Goal: Task Accomplishment & Management: Manage account settings

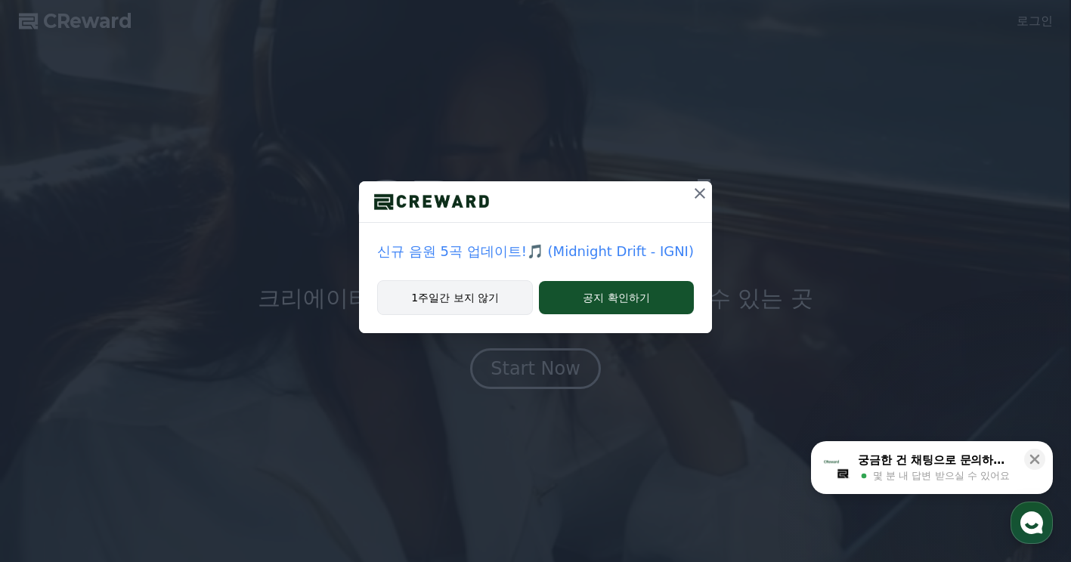
click at [463, 280] on button "1주일간 보지 않기" at bounding box center [455, 297] width 156 height 35
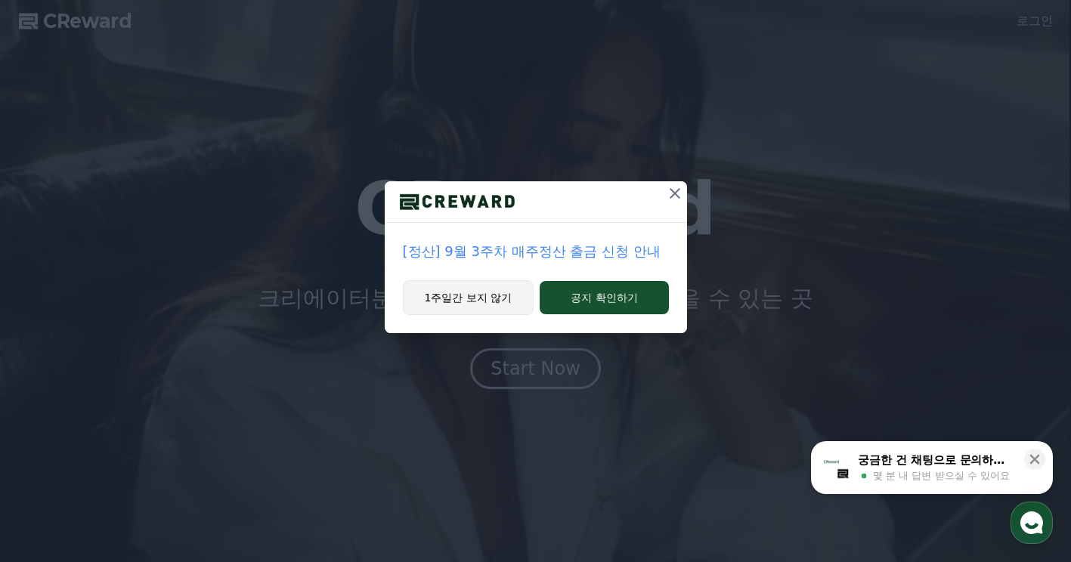
click at [484, 299] on button "1주일간 보지 않기" at bounding box center [469, 297] width 132 height 35
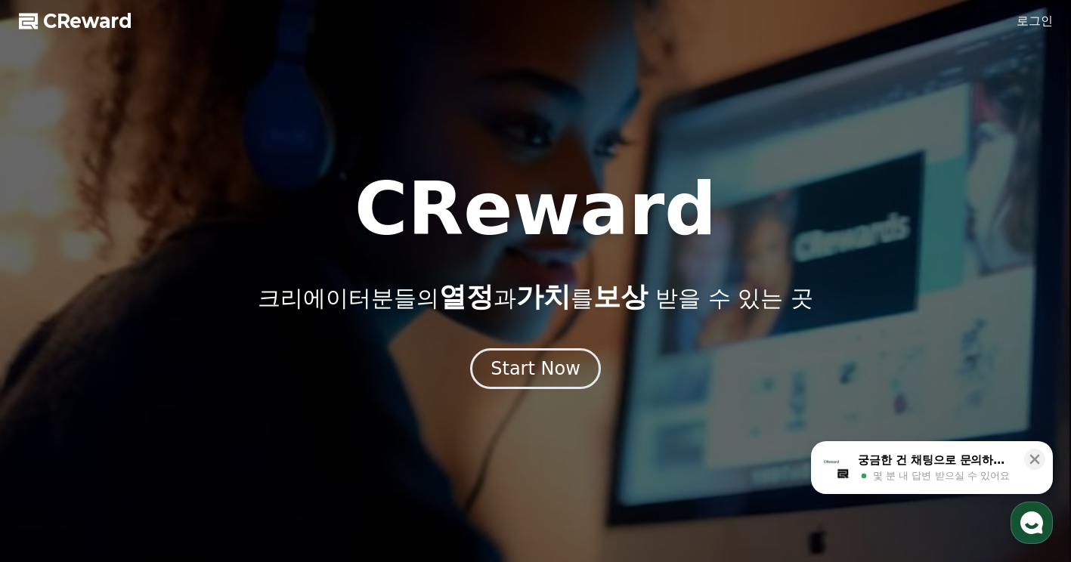
click at [1027, 25] on link "로그인" at bounding box center [1035, 21] width 36 height 18
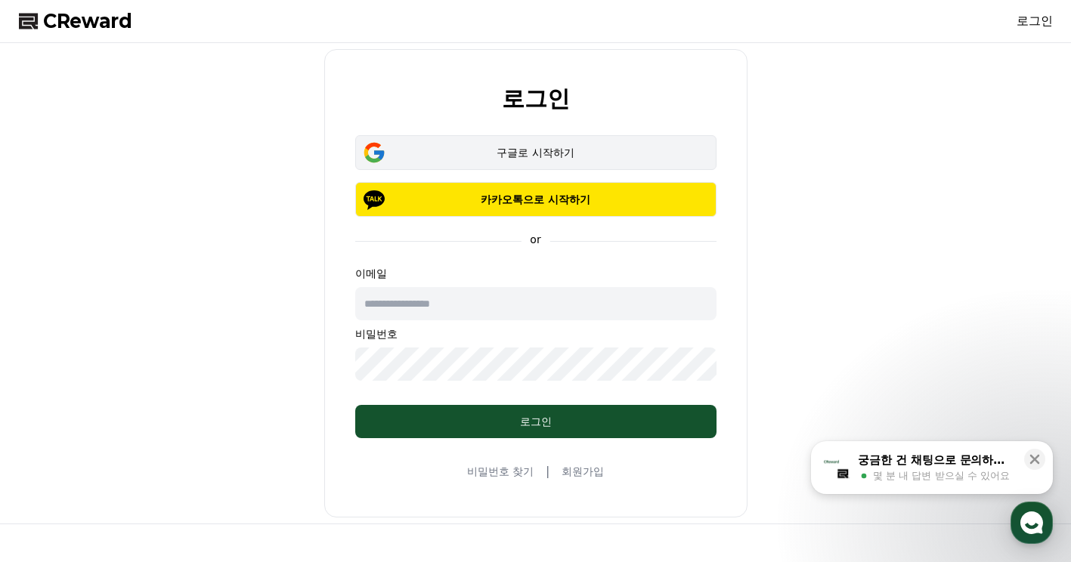
click at [549, 142] on button "구글로 시작하기" at bounding box center [535, 152] width 361 height 35
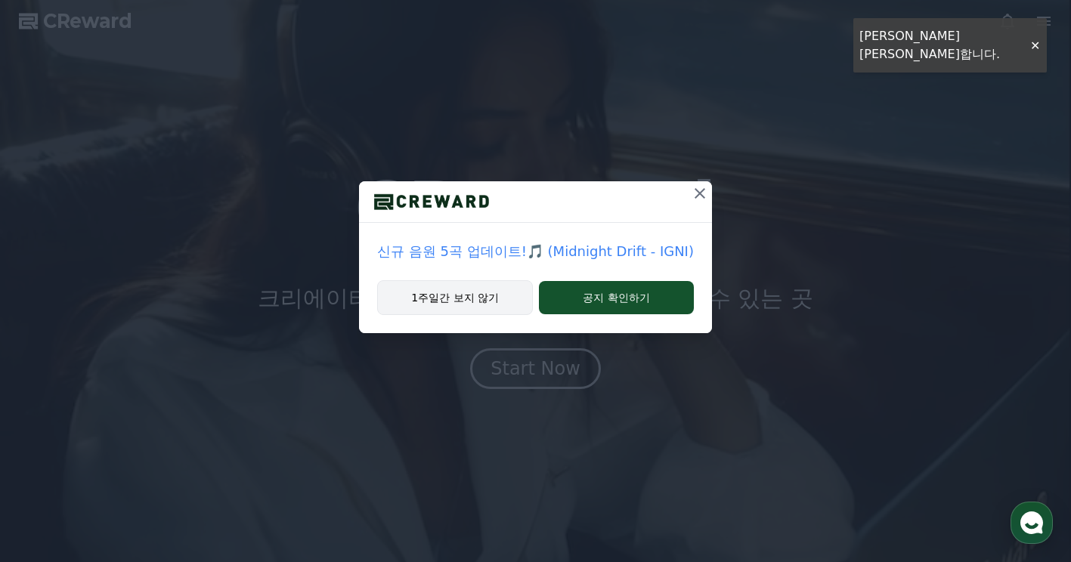
click at [499, 308] on button "1주일간 보지 않기" at bounding box center [455, 297] width 156 height 35
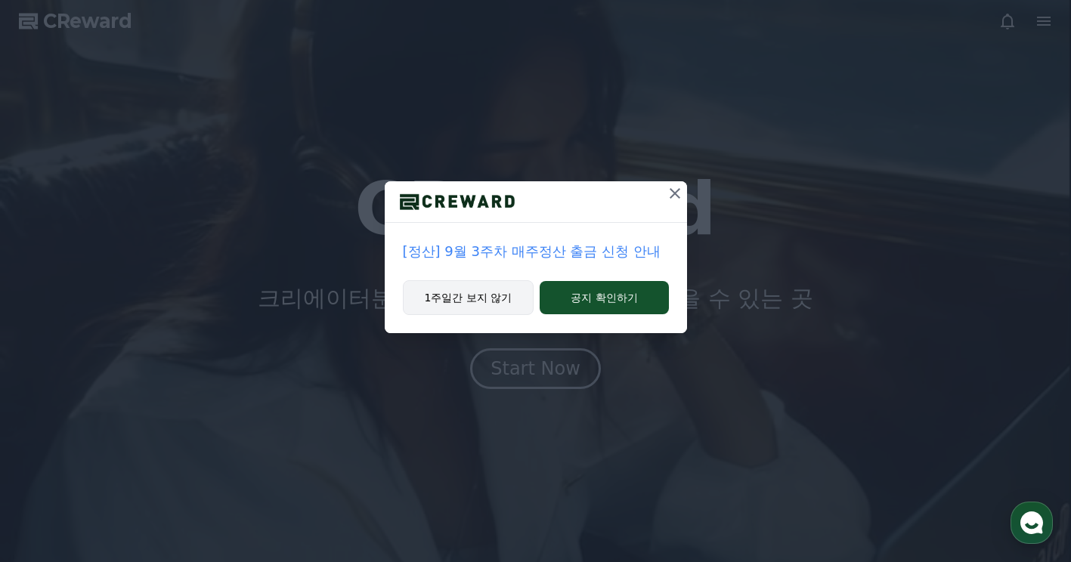
click at [496, 307] on button "1주일간 보지 않기" at bounding box center [469, 297] width 132 height 35
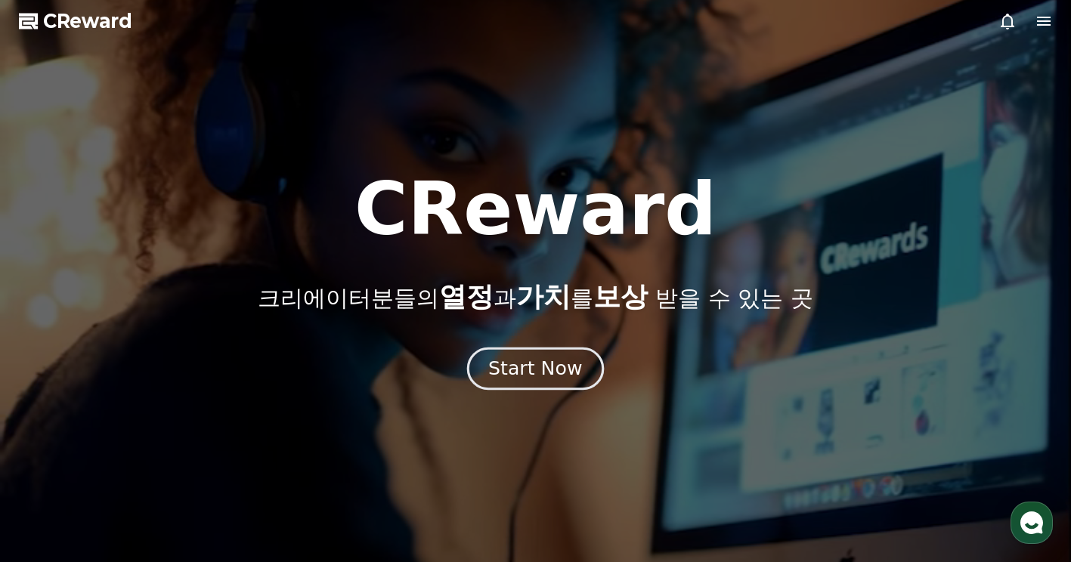
click at [522, 348] on button "Start Now" at bounding box center [535, 369] width 137 height 43
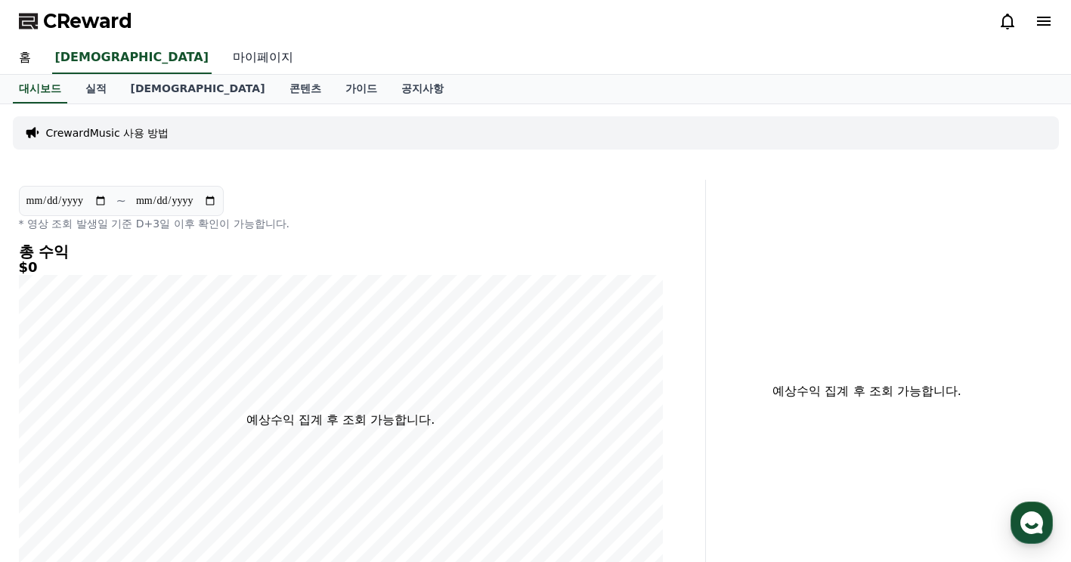
click at [221, 54] on link "마이페이지" at bounding box center [263, 58] width 85 height 32
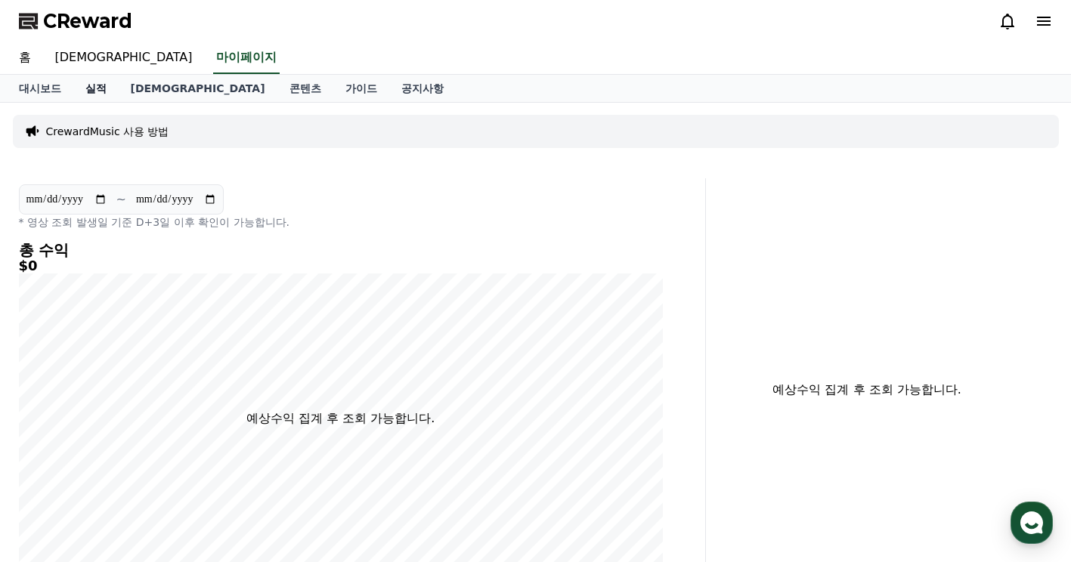
select select "**********"
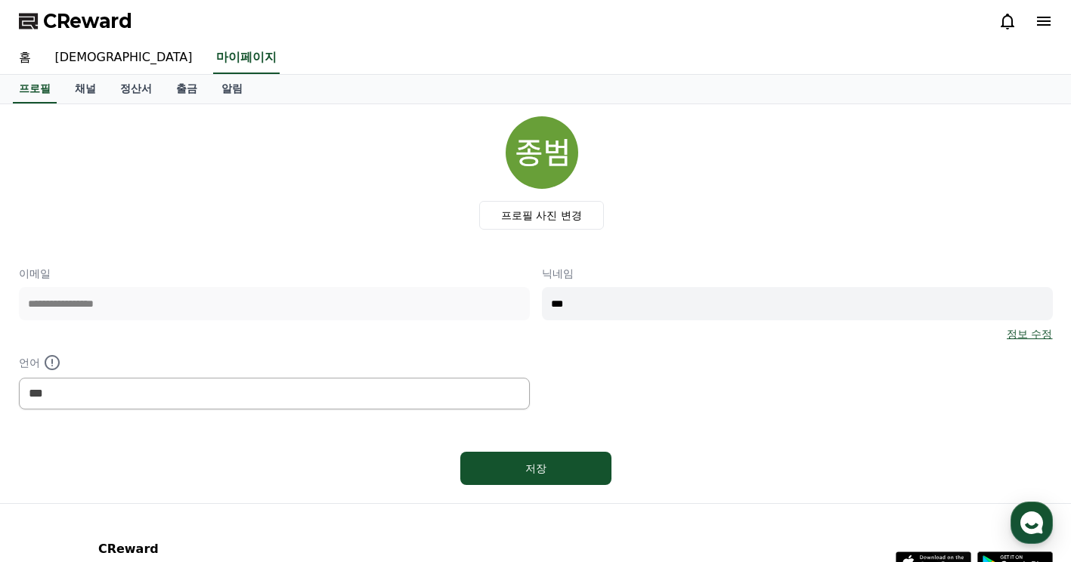
click at [325, 219] on div "프로필 사진 변경" at bounding box center [542, 172] width 1022 height 113
click at [91, 89] on link "채널" at bounding box center [85, 89] width 45 height 29
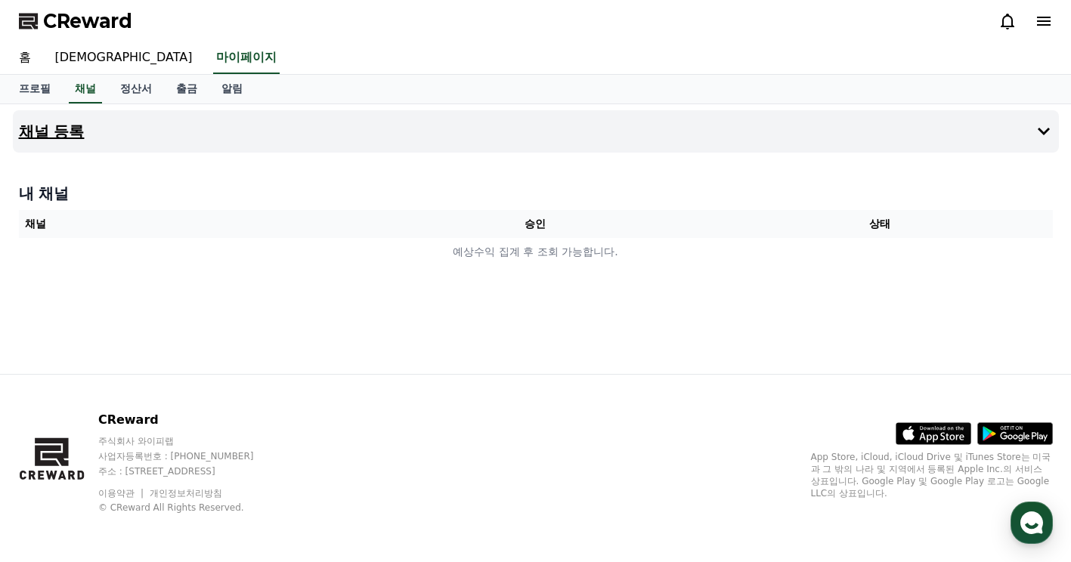
click at [117, 124] on button "채널 등록" at bounding box center [536, 131] width 1046 height 42
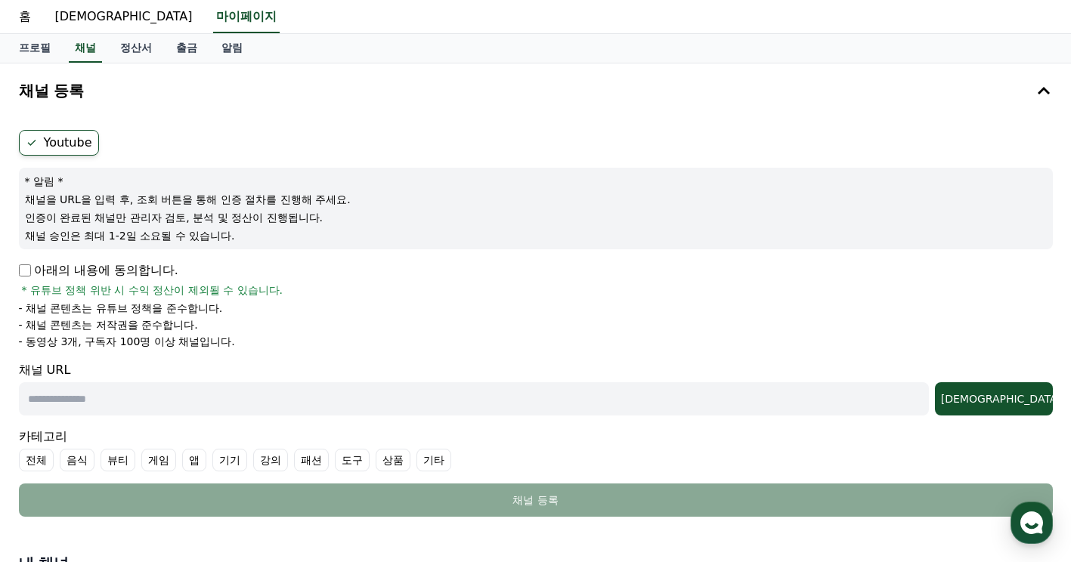
scroll to position [76, 0]
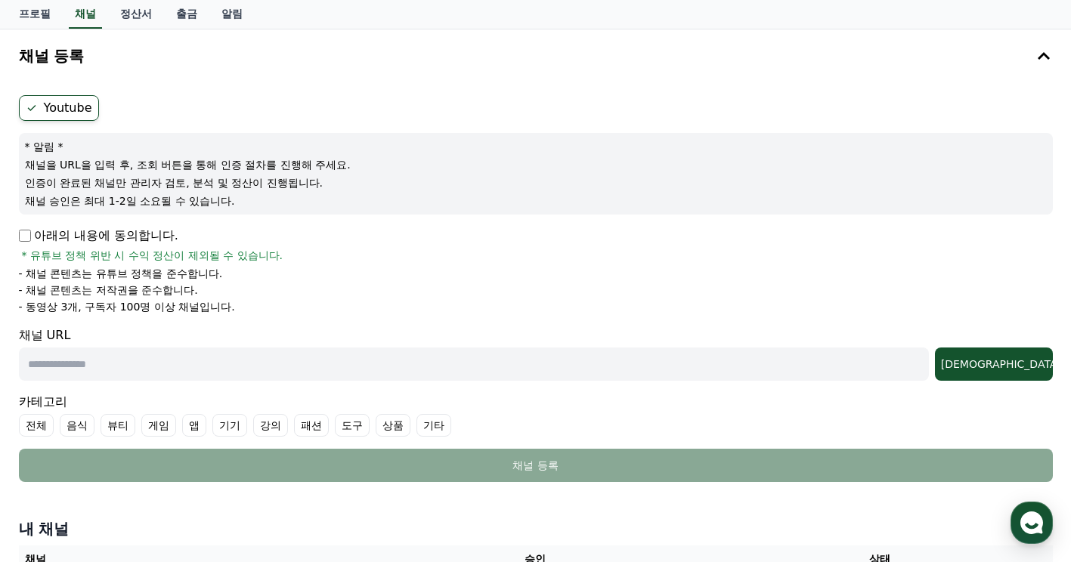
click at [92, 361] on input "text" at bounding box center [474, 364] width 910 height 33
paste input "**********"
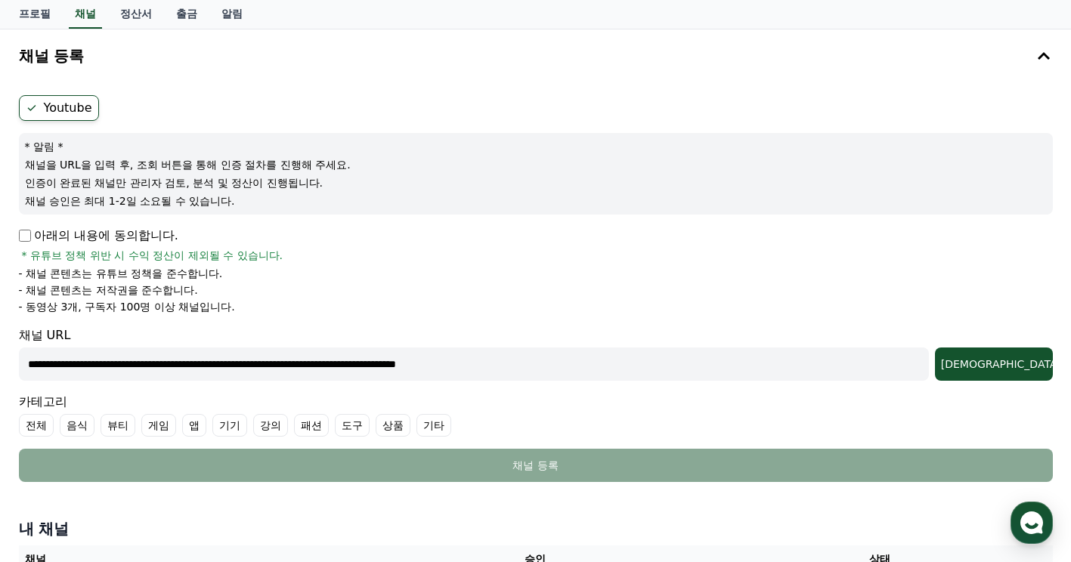
type input "**********"
click at [17, 228] on div "**********" at bounding box center [536, 288] width 1046 height 399
click at [1010, 379] on button "조회" at bounding box center [994, 364] width 118 height 33
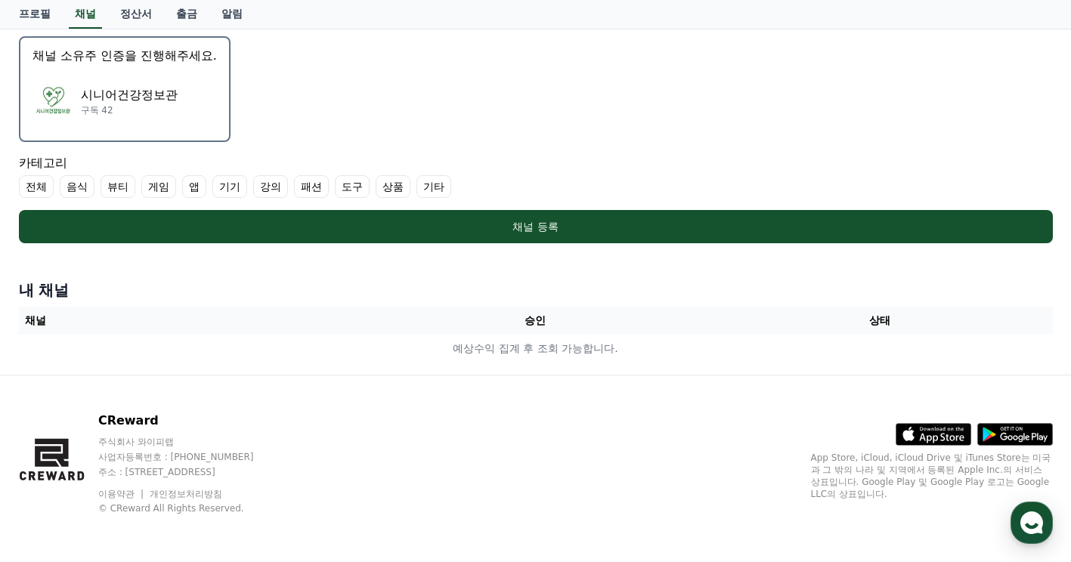
scroll to position [433, 0]
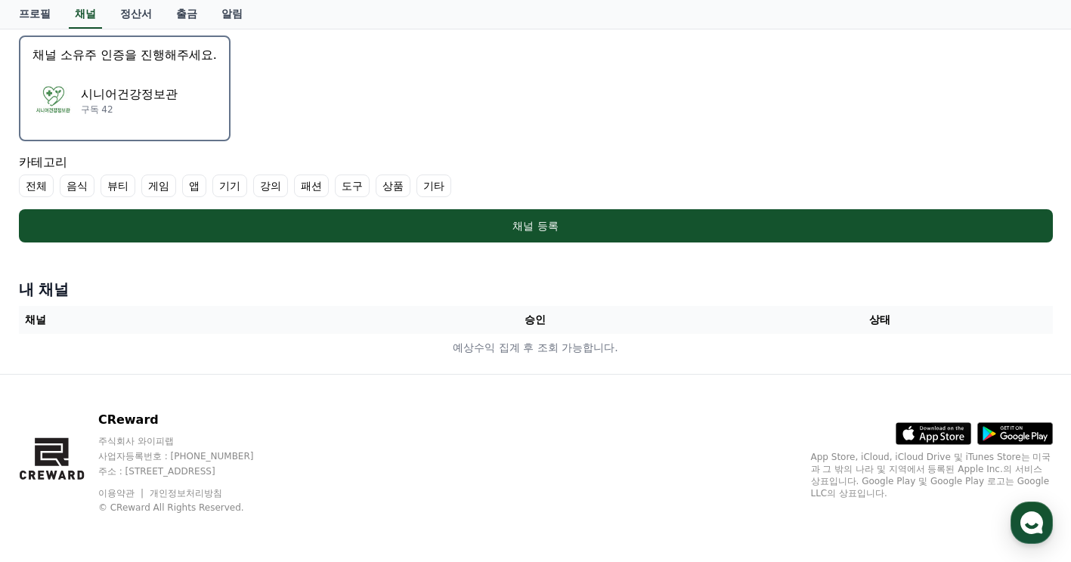
click at [116, 104] on p "구독 42" at bounding box center [129, 110] width 97 height 12
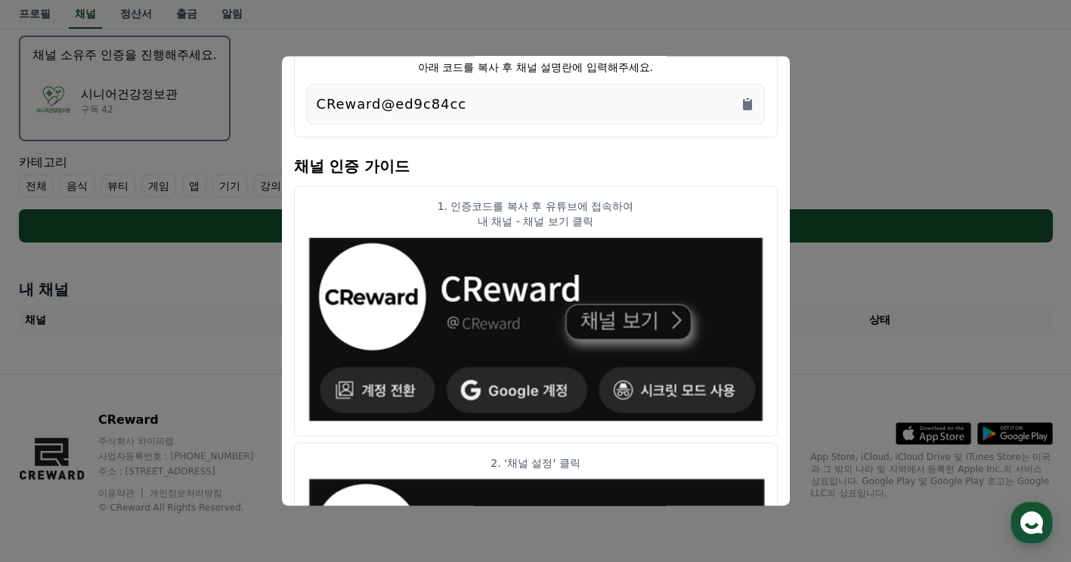
scroll to position [0, 0]
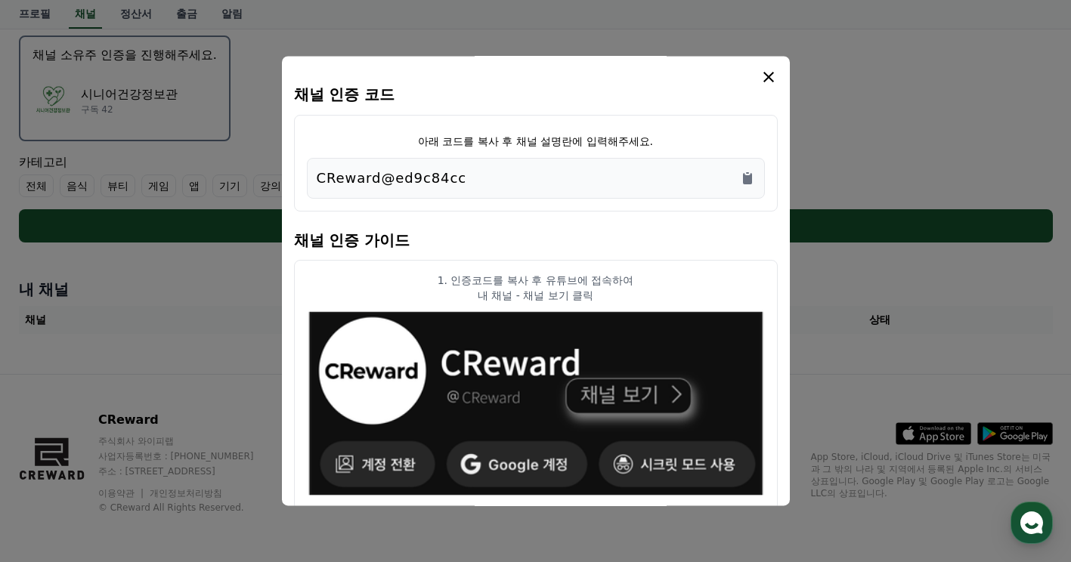
drag, startPoint x: 472, startPoint y: 179, endPoint x: 367, endPoint y: 176, distance: 105.9
click at [367, 176] on div "CReward@ed9c84cc" at bounding box center [536, 178] width 438 height 21
drag, startPoint x: 367, startPoint y: 176, endPoint x: 500, endPoint y: 175, distance: 133.8
click at [510, 175] on div "CReward@ed9c84cc" at bounding box center [536, 178] width 438 height 21
click at [755, 200] on div "아래 코드를 복사 후 채널 설명란에 입력해주세요. CReward@ed9c84cc" at bounding box center [536, 163] width 484 height 97
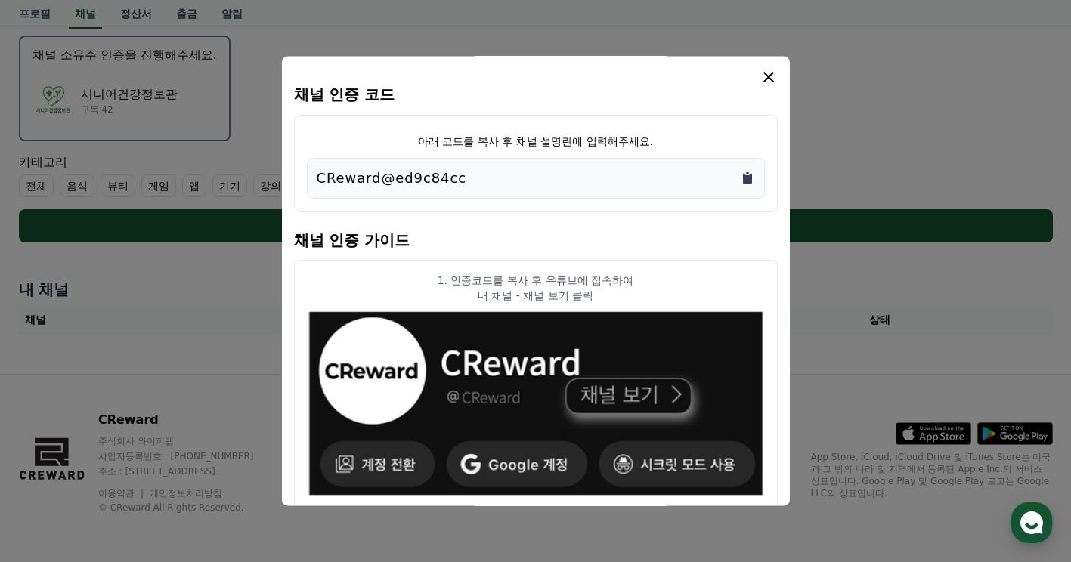
click at [749, 176] on icon "Copy to clipboard" at bounding box center [747, 178] width 9 height 11
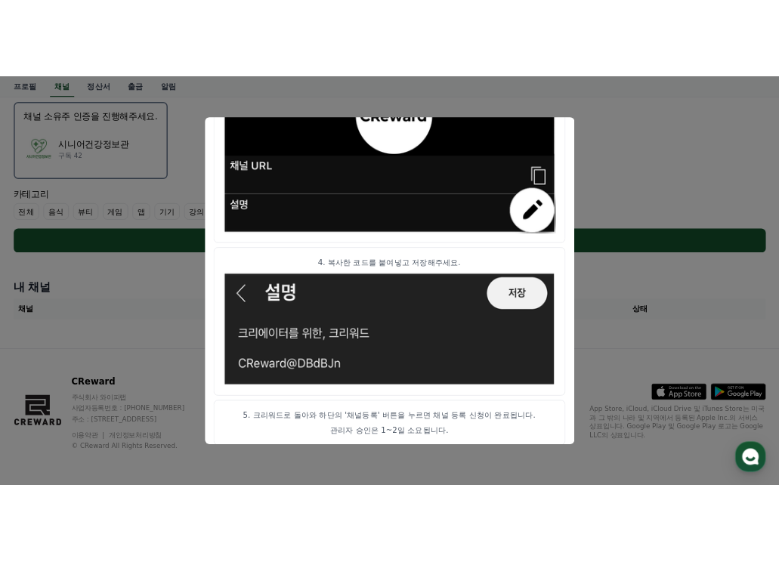
scroll to position [855, 0]
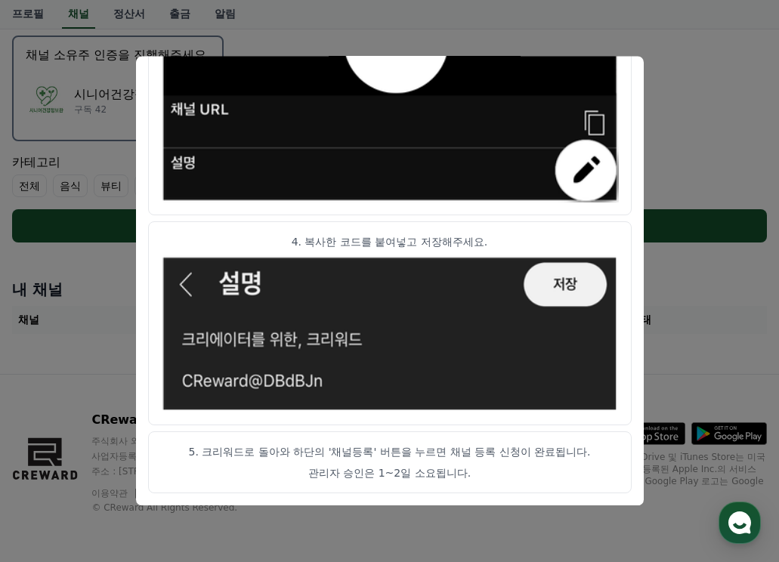
click at [700, 172] on button "close modal" at bounding box center [389, 281] width 779 height 562
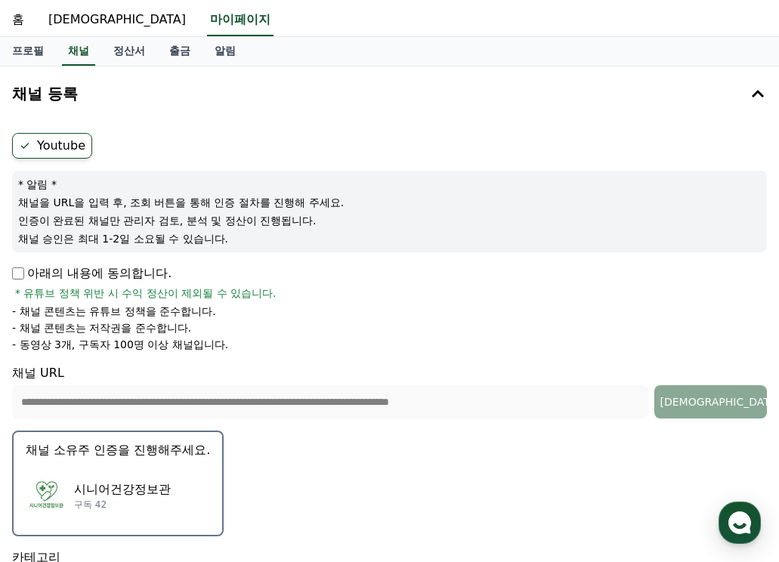
scroll to position [0, 0]
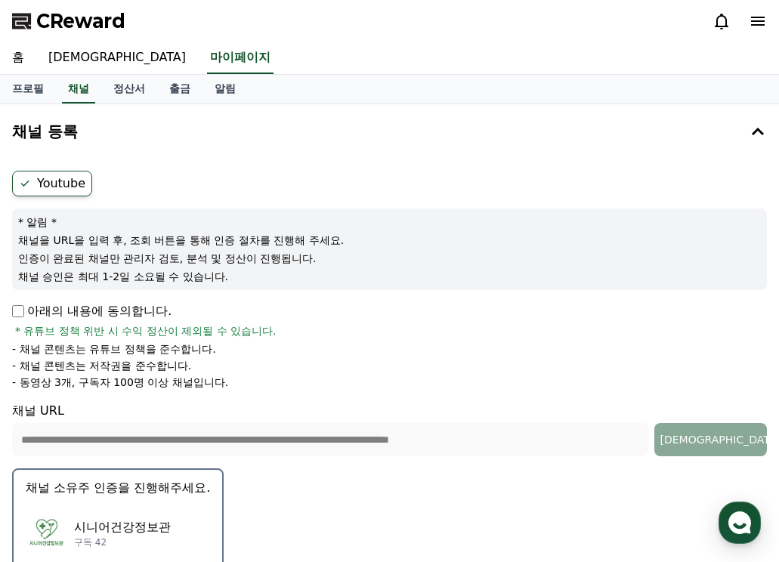
click at [393, 354] on div "아래의 내용에 동의합니다. * 유튜브 정책 위반 시 수익 정산이 제외될 수 있습니다. - 채널 콘텐츠는 유튜브 정책을 준수합니다. - 채널 콘…" at bounding box center [389, 346] width 755 height 88
